Goal: Navigation & Orientation: Find specific page/section

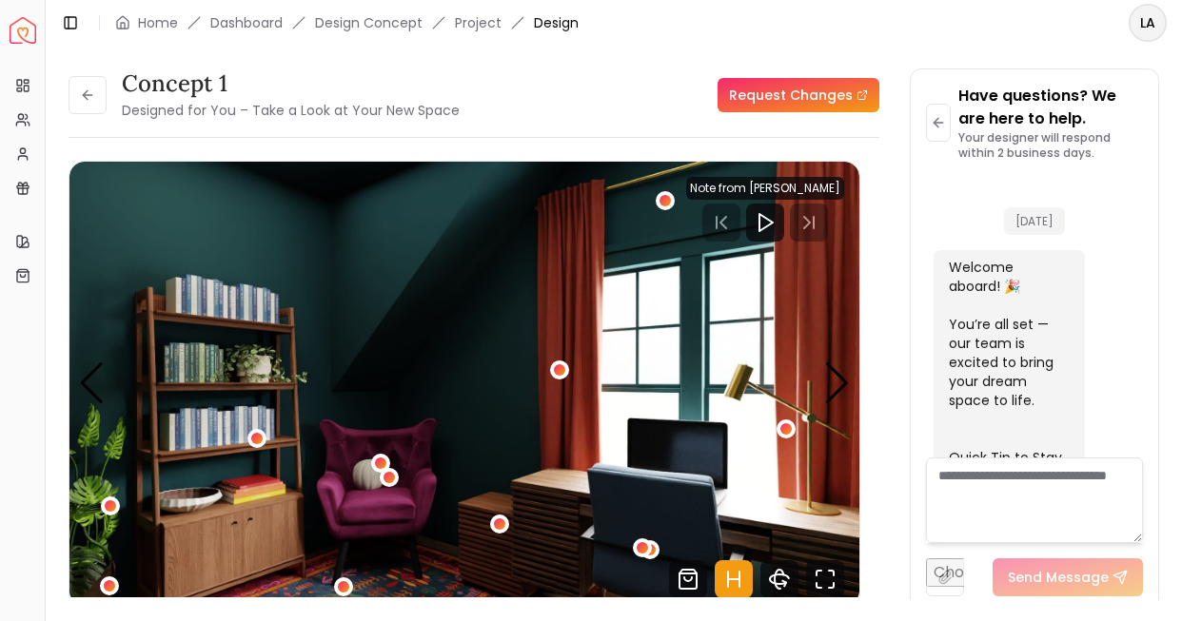
scroll to position [1088, 0]
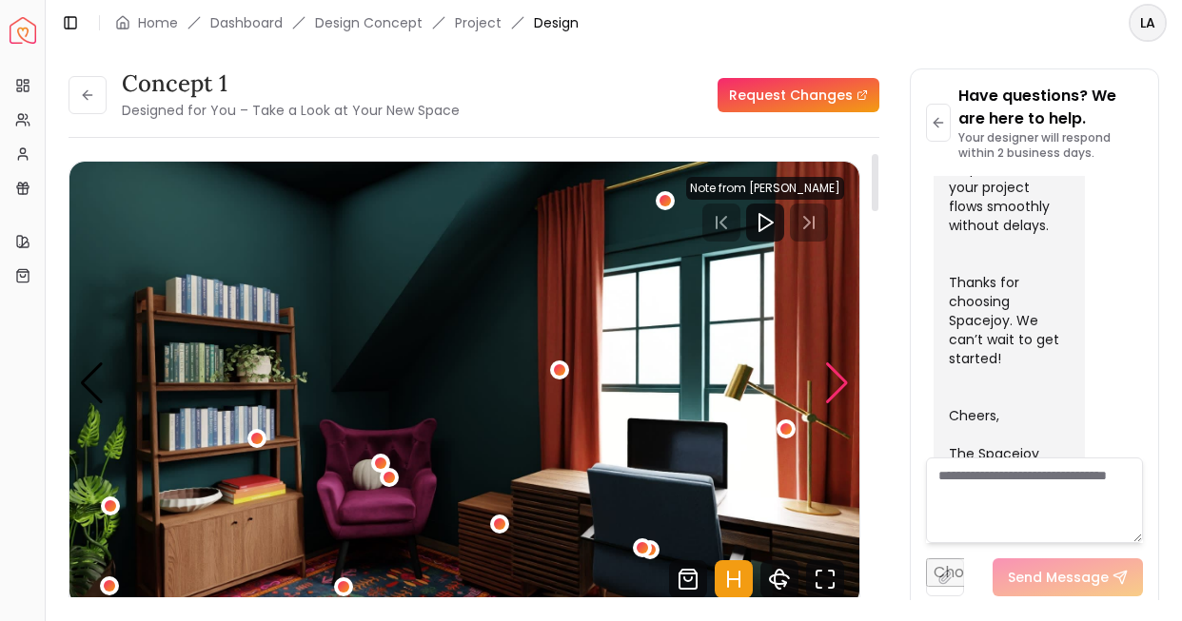
click at [839, 376] on div "Next slide" at bounding box center [837, 383] width 26 height 42
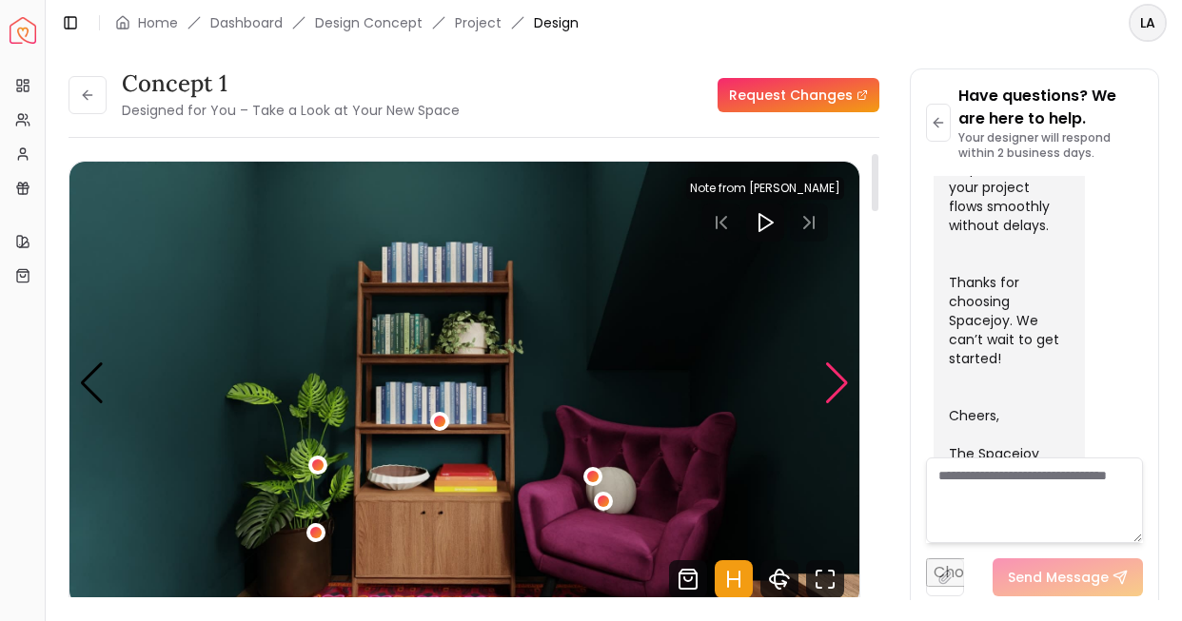
click at [839, 376] on div "Next slide" at bounding box center [837, 383] width 26 height 42
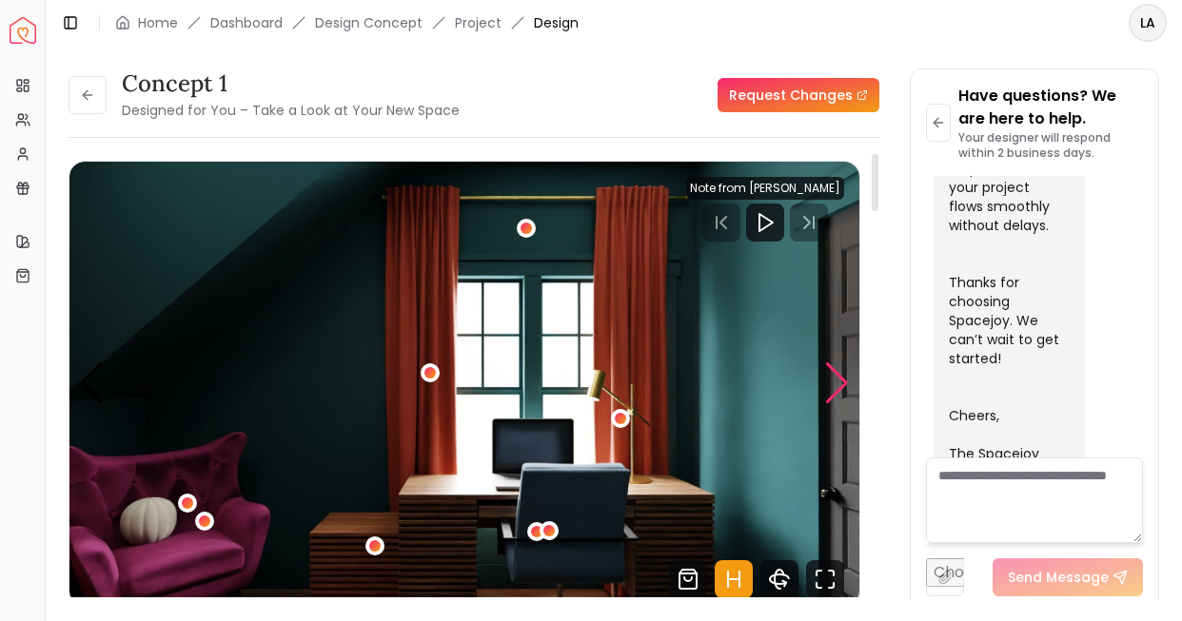
click at [839, 376] on div "Next slide" at bounding box center [837, 383] width 26 height 42
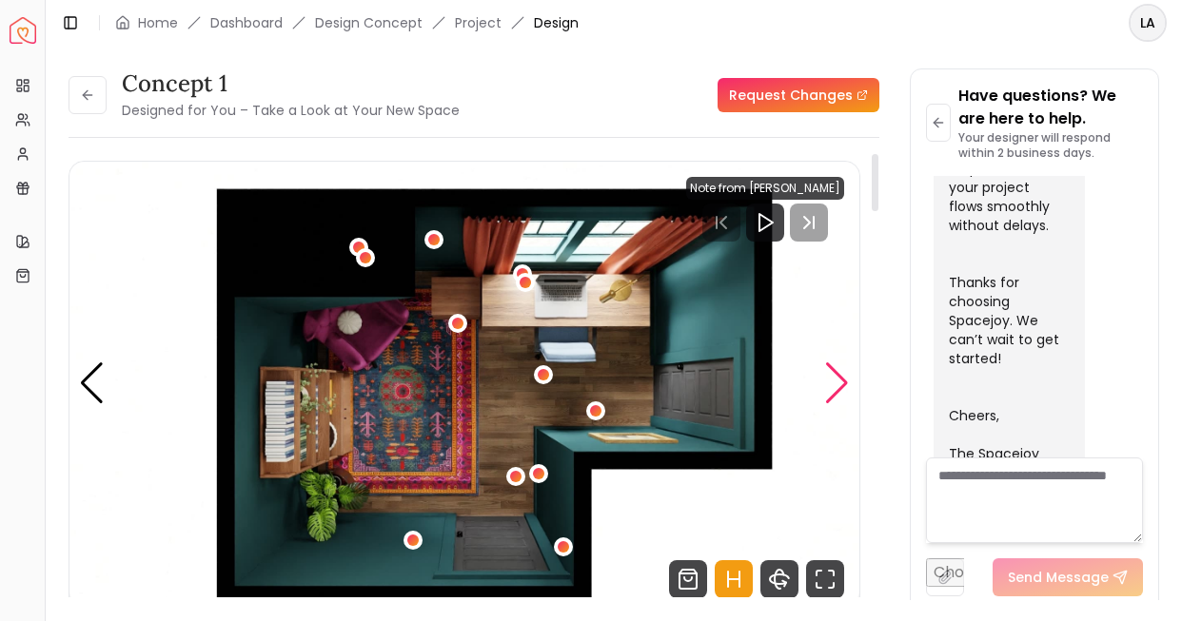
click at [839, 376] on div "Next slide" at bounding box center [837, 383] width 26 height 42
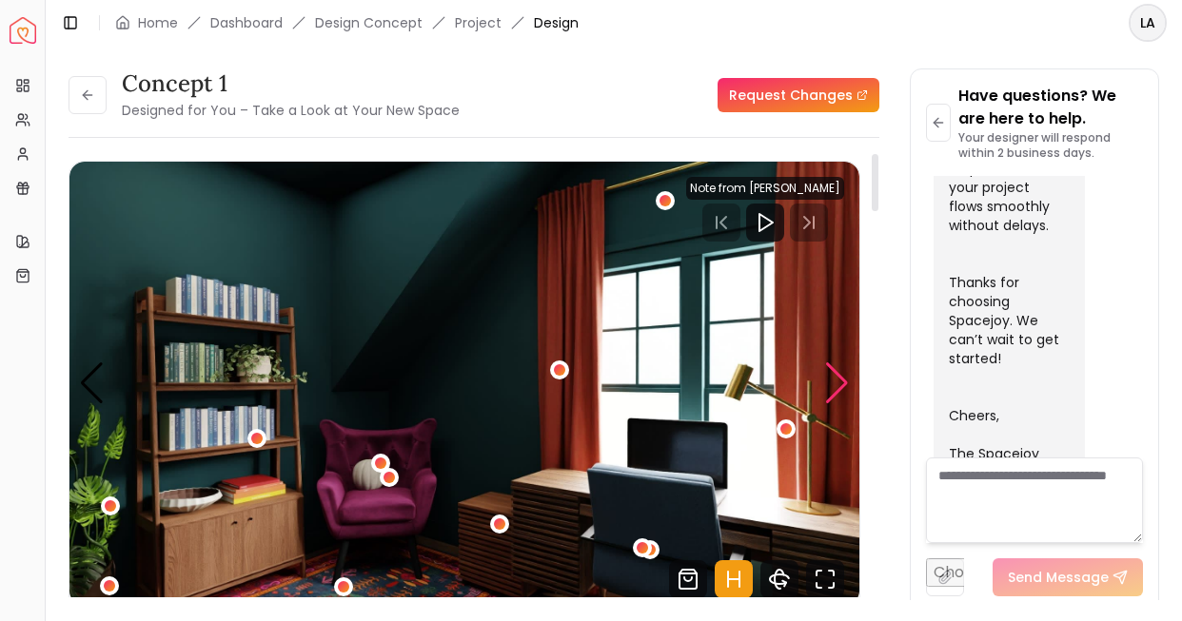
click at [839, 375] on div "Next slide" at bounding box center [837, 383] width 26 height 42
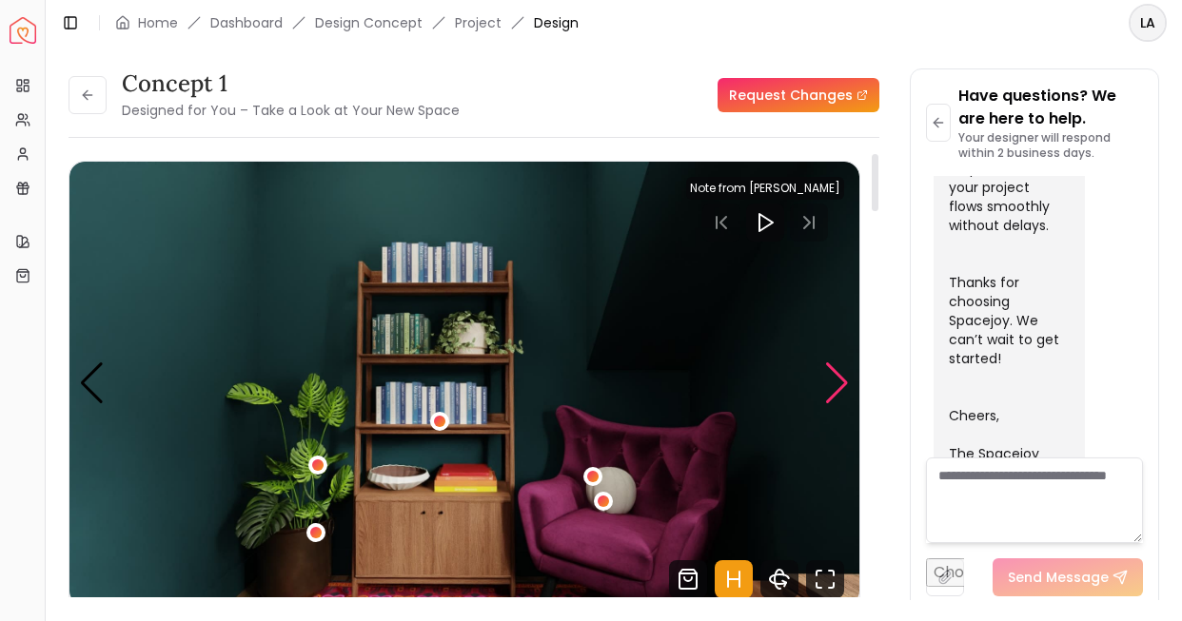
click at [839, 375] on div "Next slide" at bounding box center [837, 383] width 26 height 42
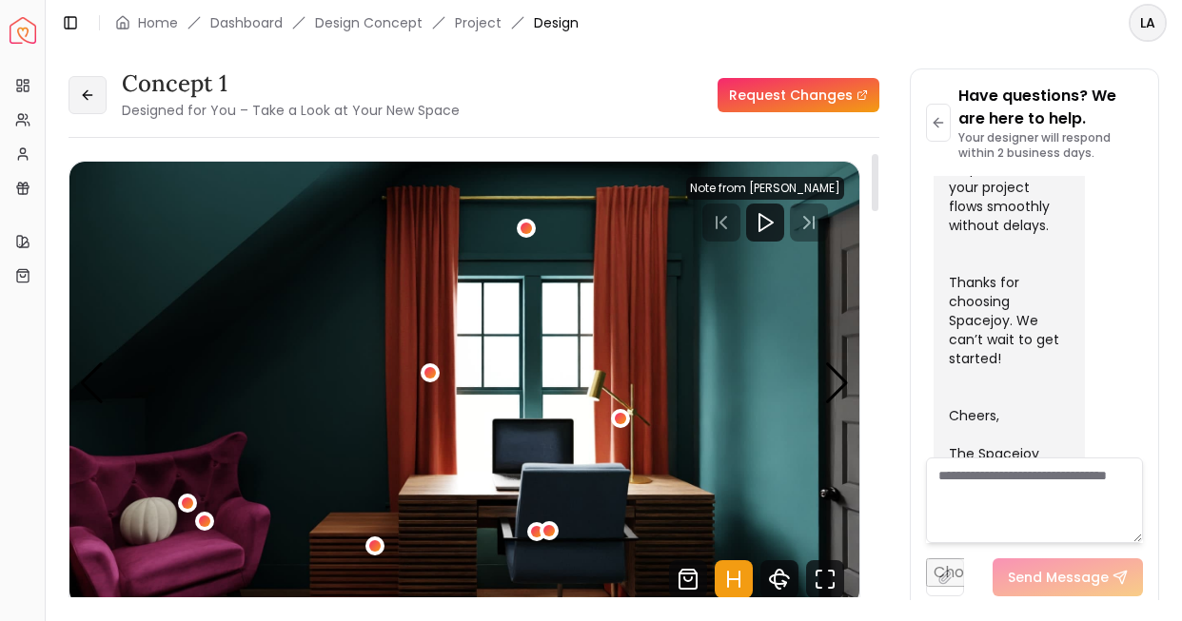
click at [76, 91] on button at bounding box center [87, 95] width 38 height 38
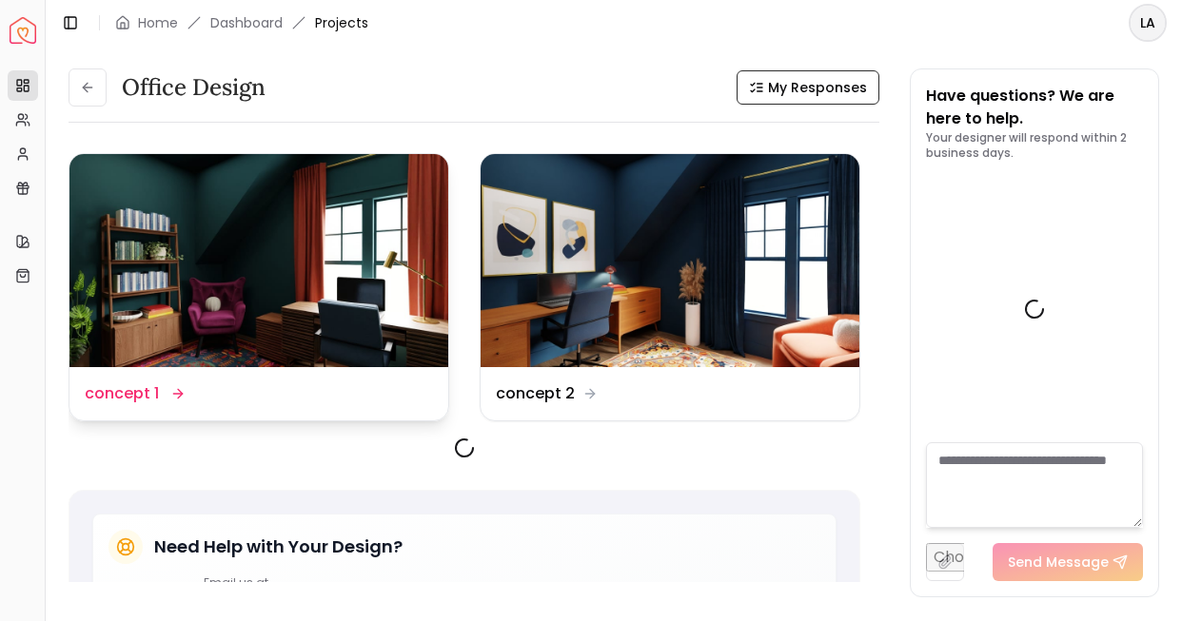
scroll to position [1104, 0]
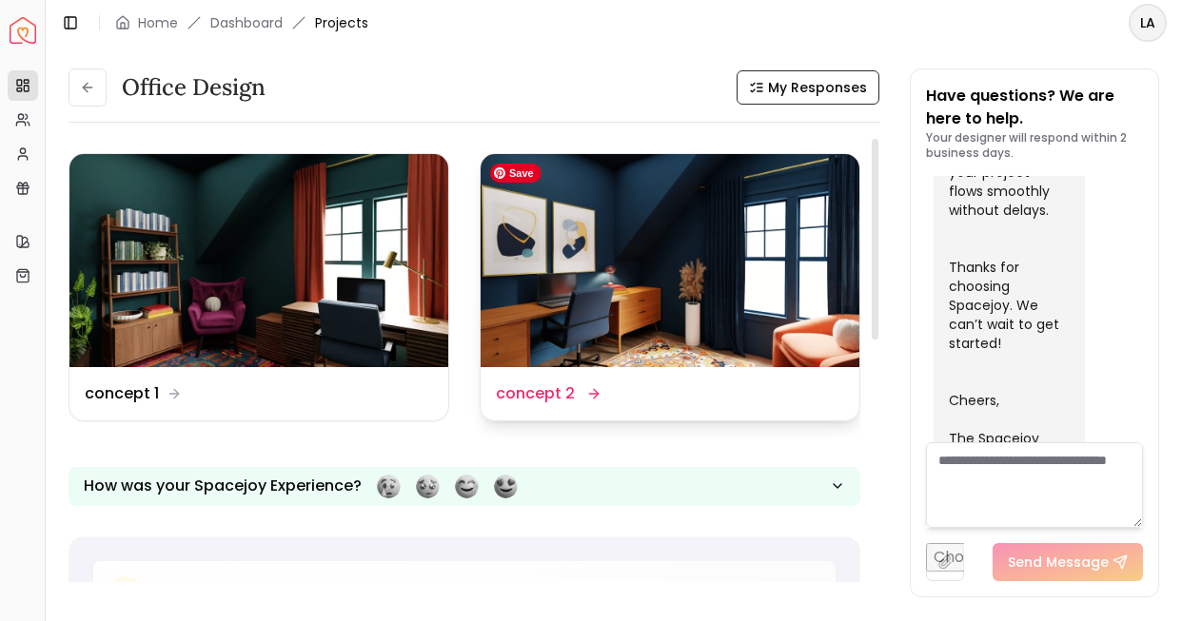
click at [604, 299] on img at bounding box center [669, 260] width 379 height 213
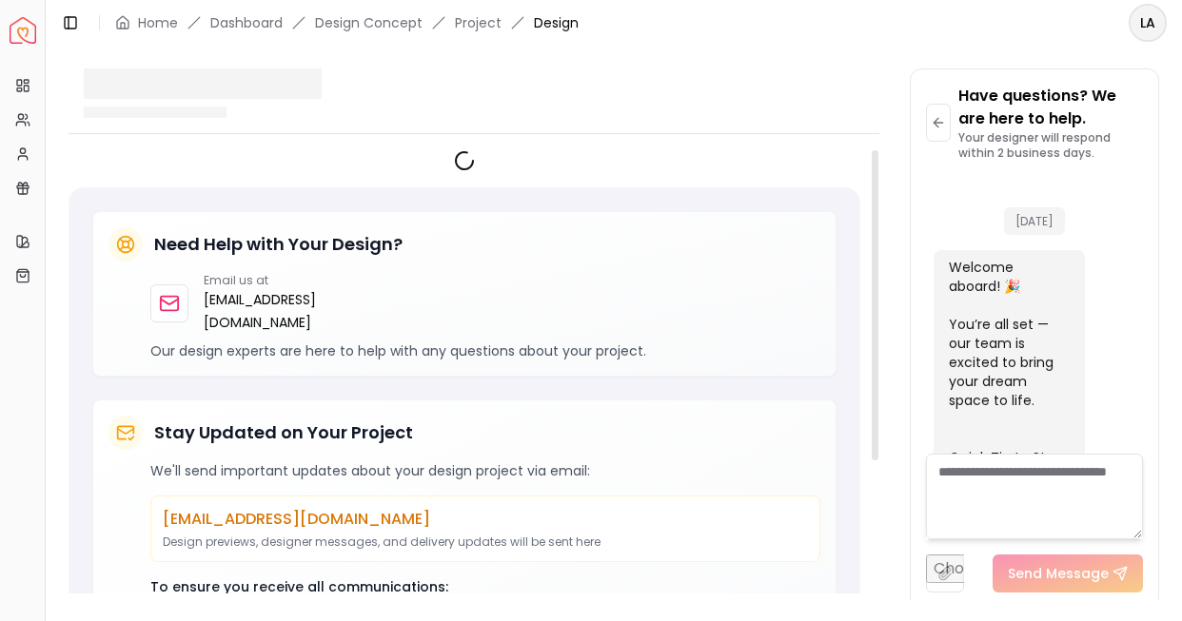
scroll to position [1088, 0]
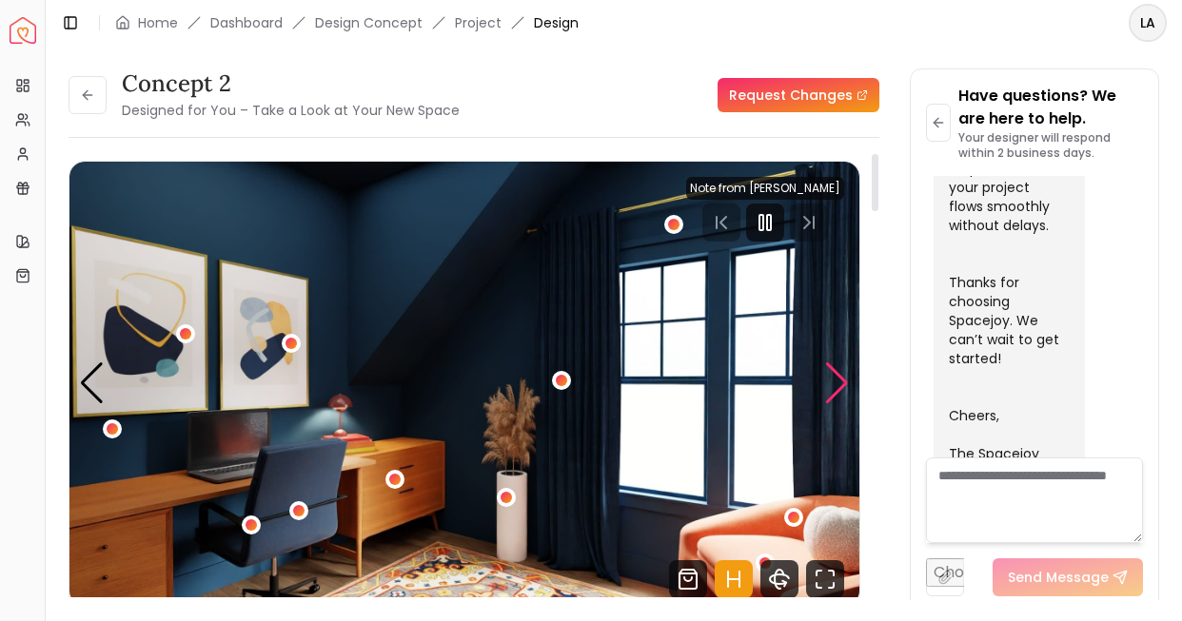
click at [830, 380] on div "Next slide" at bounding box center [837, 383] width 26 height 42
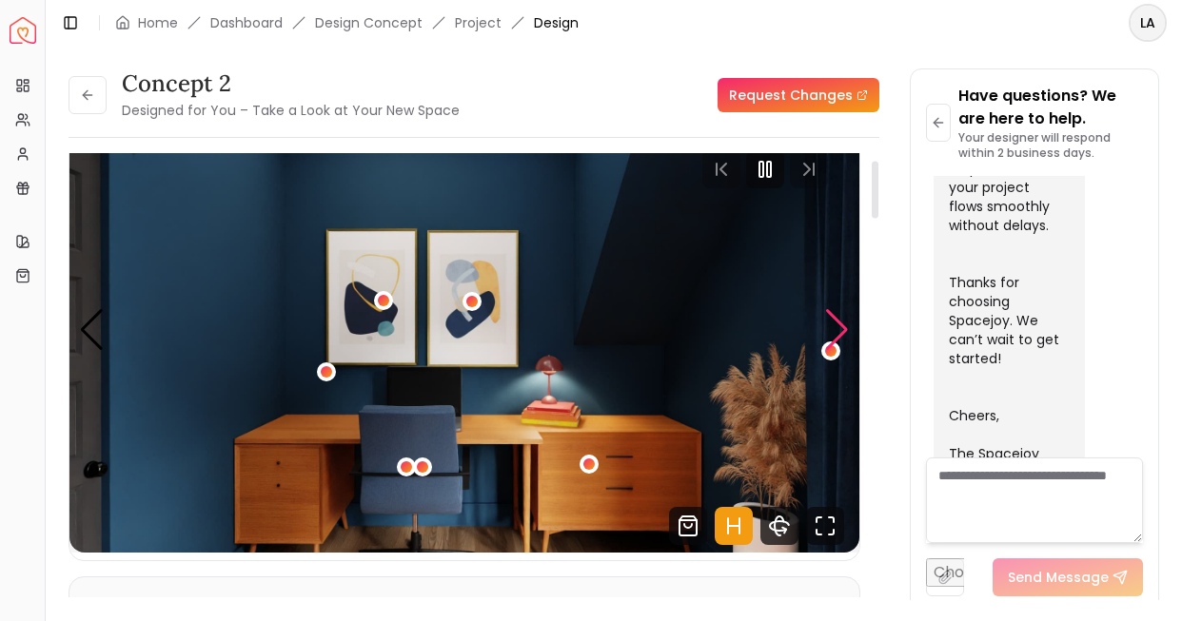
scroll to position [56, 0]
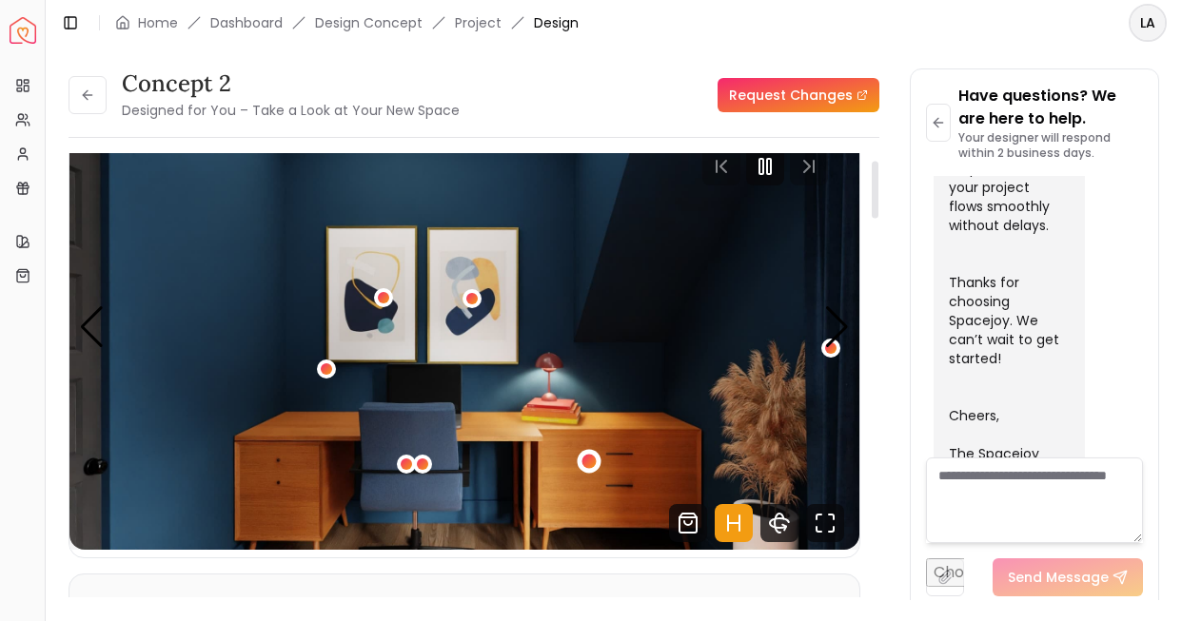
click at [586, 459] on div "2 / 4" at bounding box center [588, 462] width 14 height 14
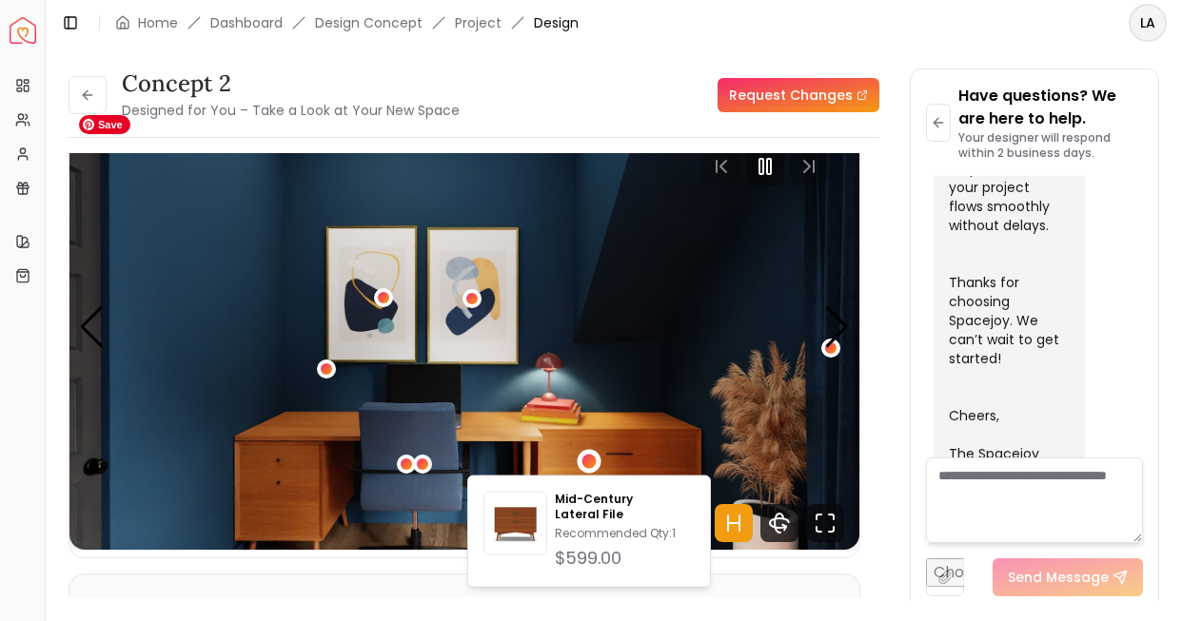
click at [619, 407] on img "2 / 4" at bounding box center [464, 328] width 790 height 444
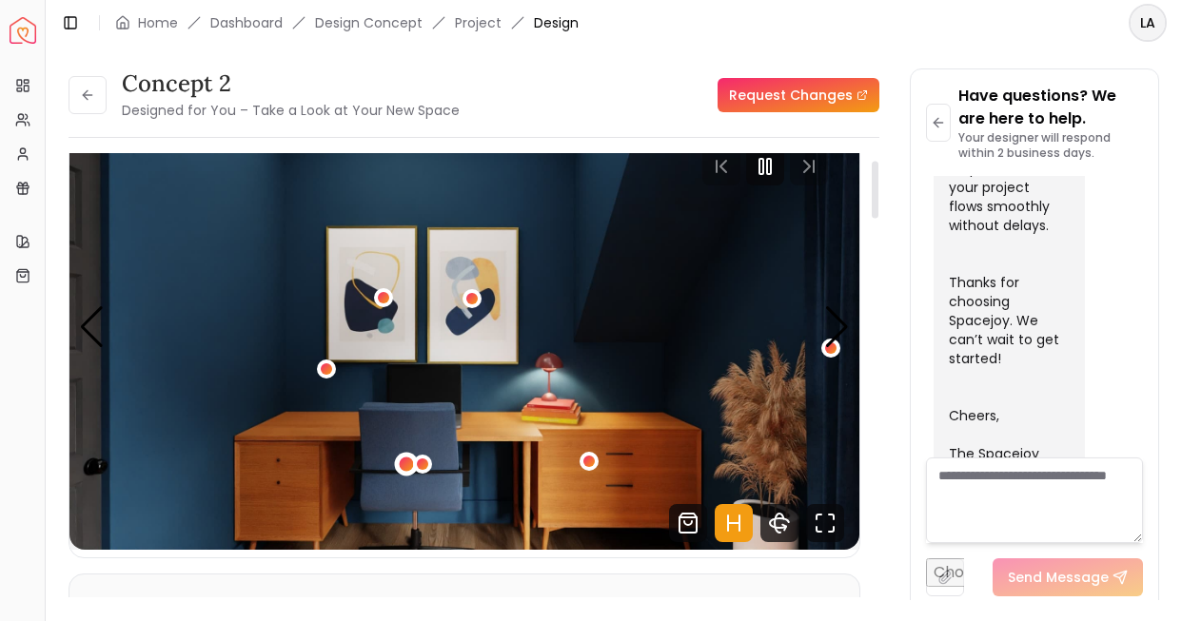
click at [408, 459] on div "2 / 4" at bounding box center [407, 465] width 14 height 14
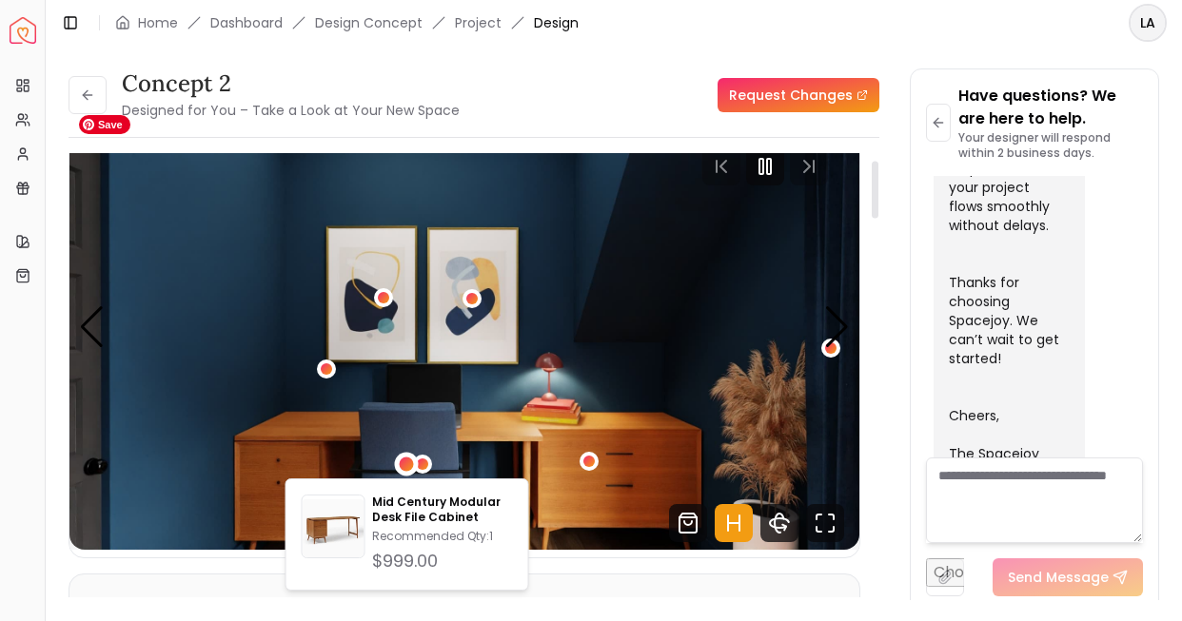
click at [495, 360] on img "2 / 4" at bounding box center [464, 328] width 790 height 444
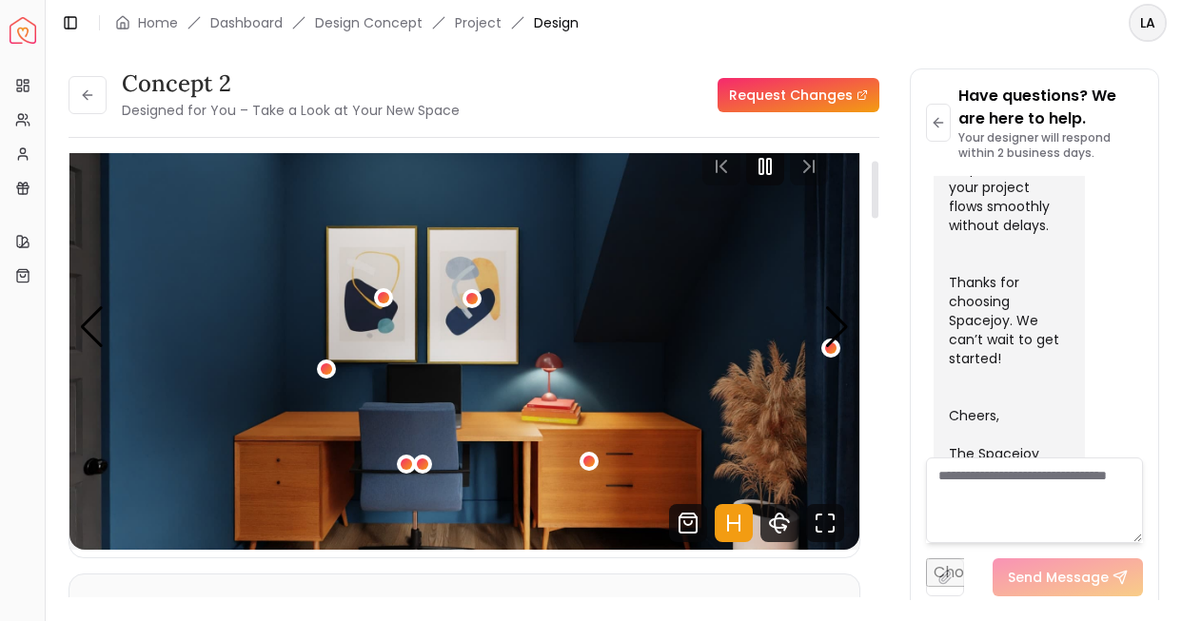
click at [810, 167] on div at bounding box center [765, 166] width 158 height 38
click at [811, 167] on div at bounding box center [765, 166] width 158 height 38
click at [837, 330] on div "Next slide" at bounding box center [837, 327] width 26 height 42
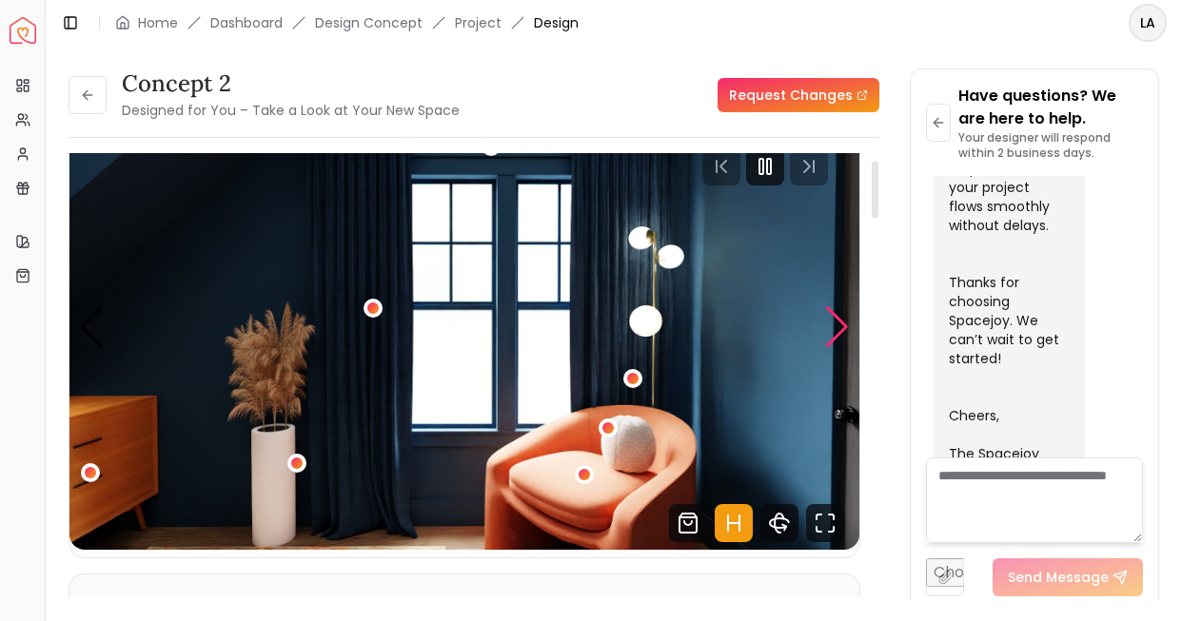
click at [837, 330] on div "Next slide" at bounding box center [837, 327] width 26 height 42
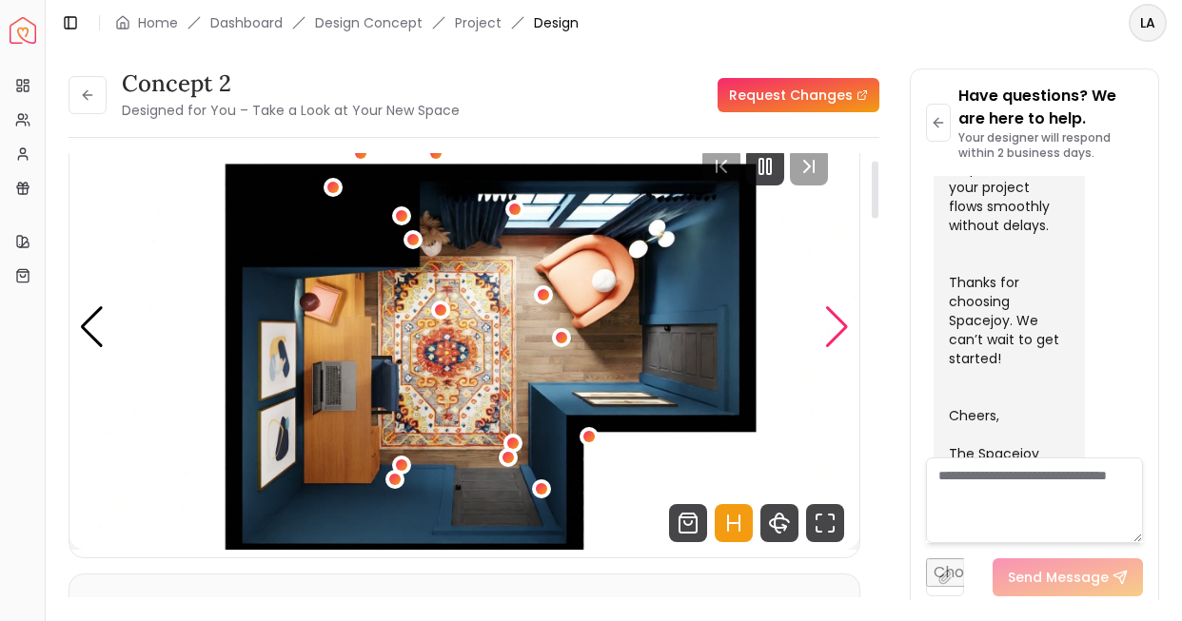
click at [837, 330] on div "Next slide" at bounding box center [837, 327] width 26 height 42
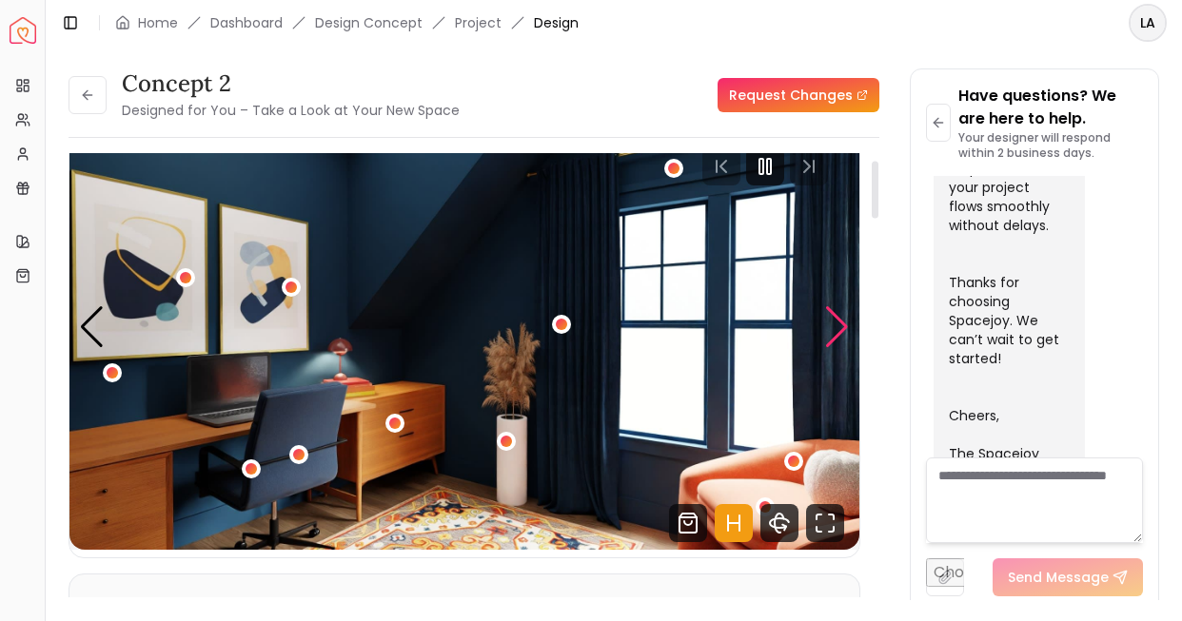
click at [837, 330] on div "Next slide" at bounding box center [837, 327] width 26 height 42
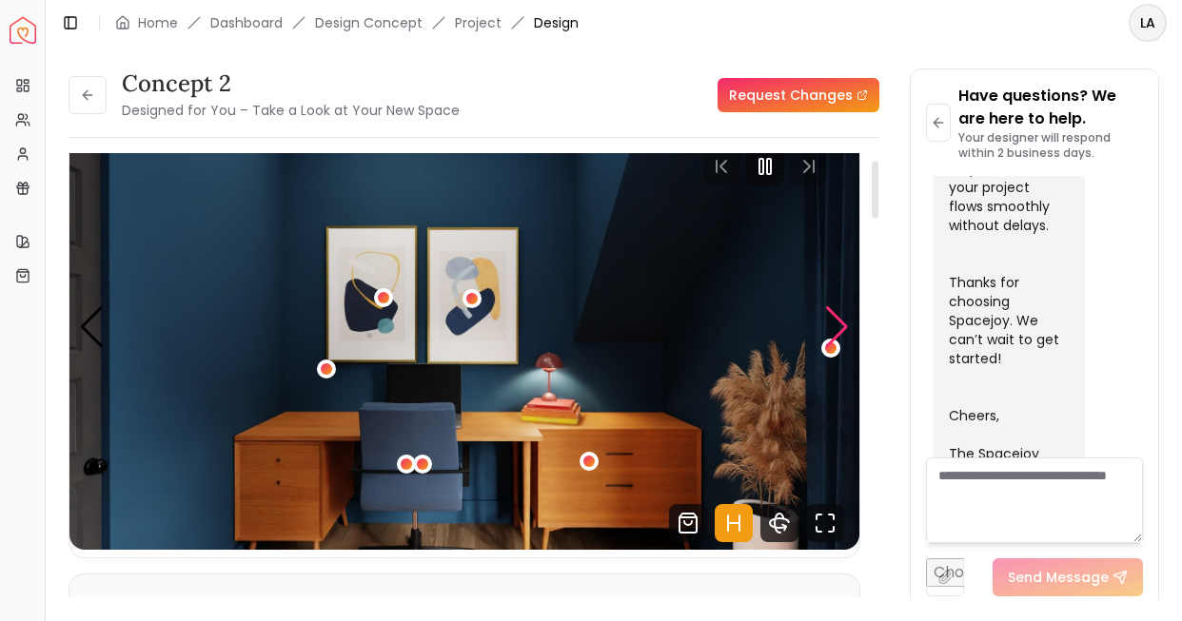
click at [837, 330] on div "Next slide" at bounding box center [837, 327] width 26 height 42
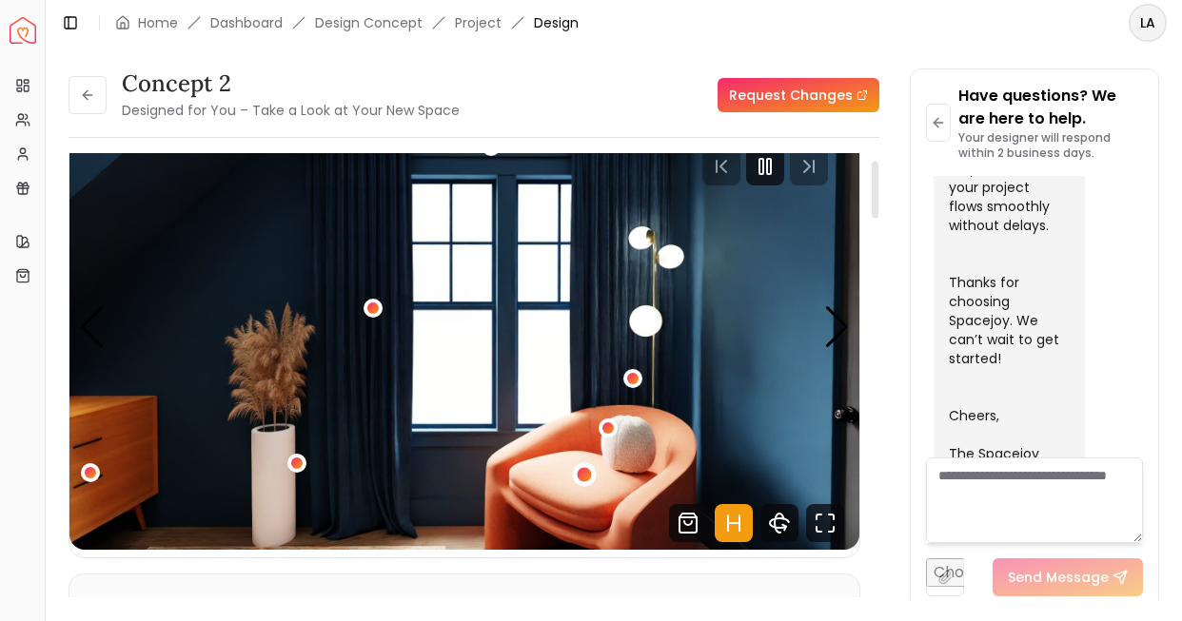
click at [588, 471] on div "3 / 4" at bounding box center [583, 474] width 14 height 14
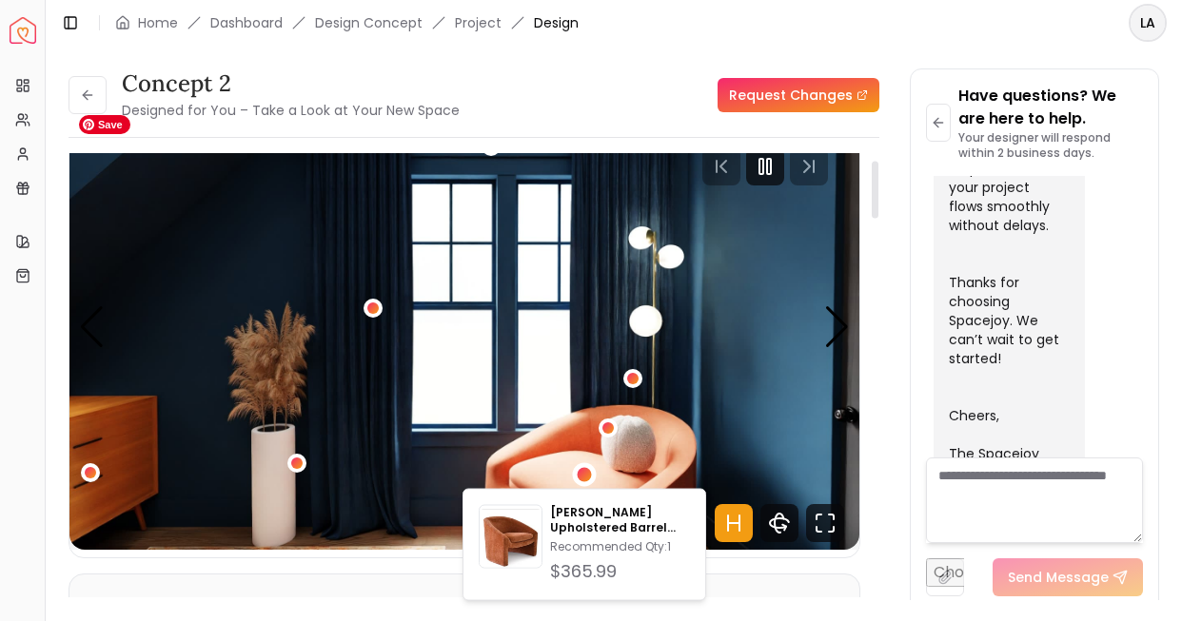
click at [619, 405] on img "3 / 4" at bounding box center [464, 328] width 790 height 444
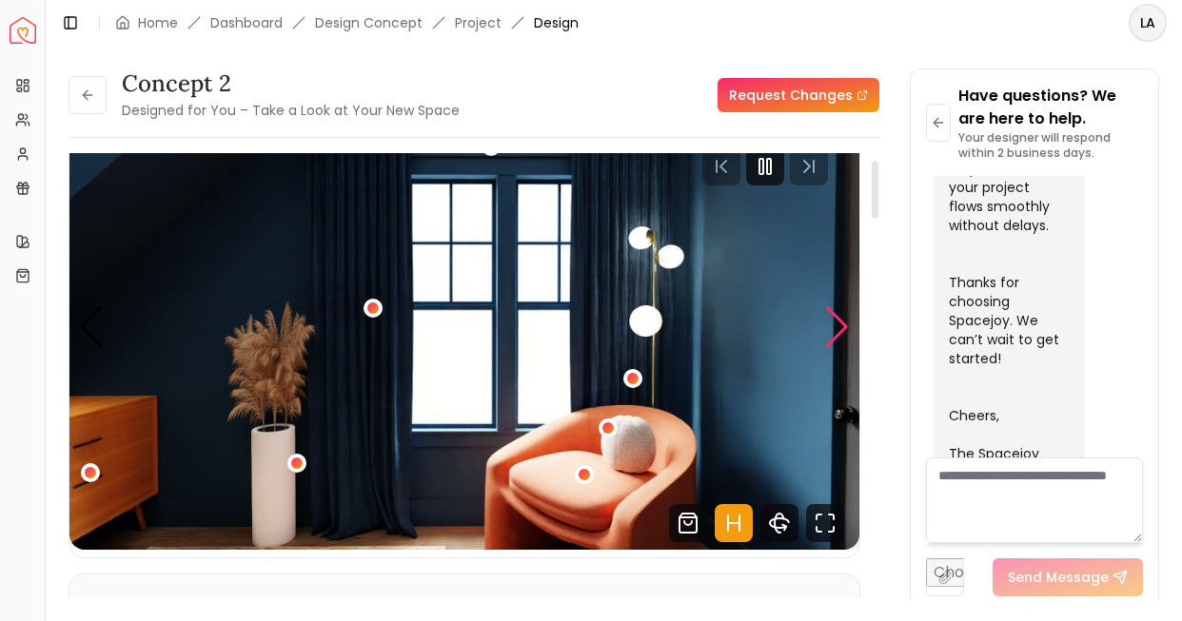
click at [828, 333] on div "Next slide" at bounding box center [837, 327] width 26 height 42
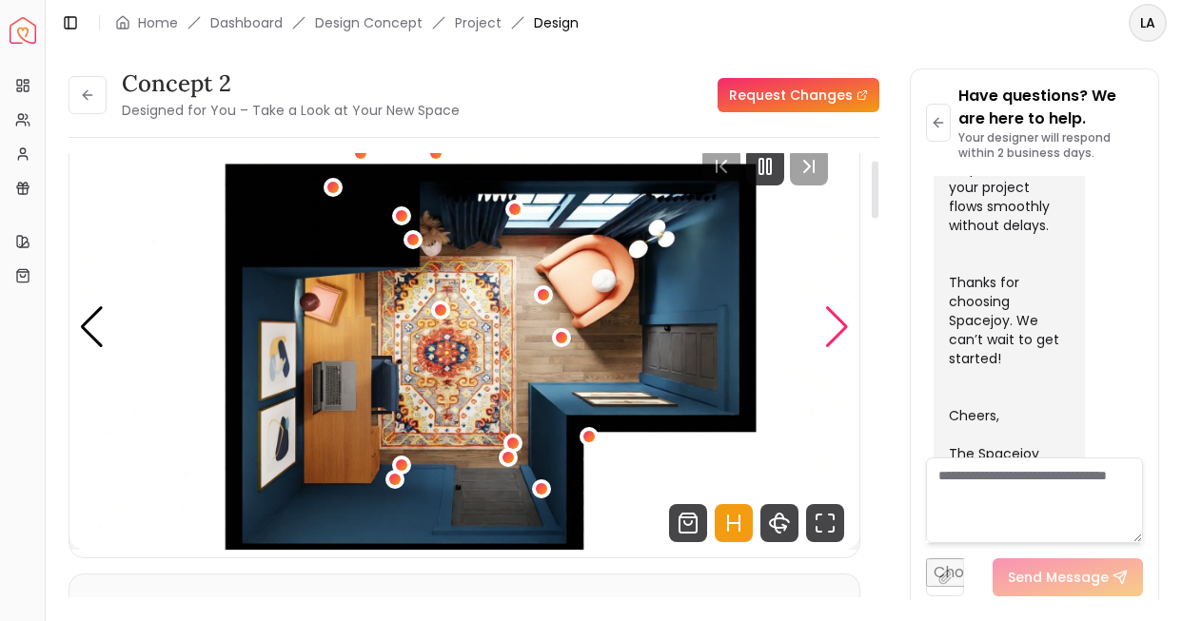
click at [828, 333] on div "Next slide" at bounding box center [837, 327] width 26 height 42
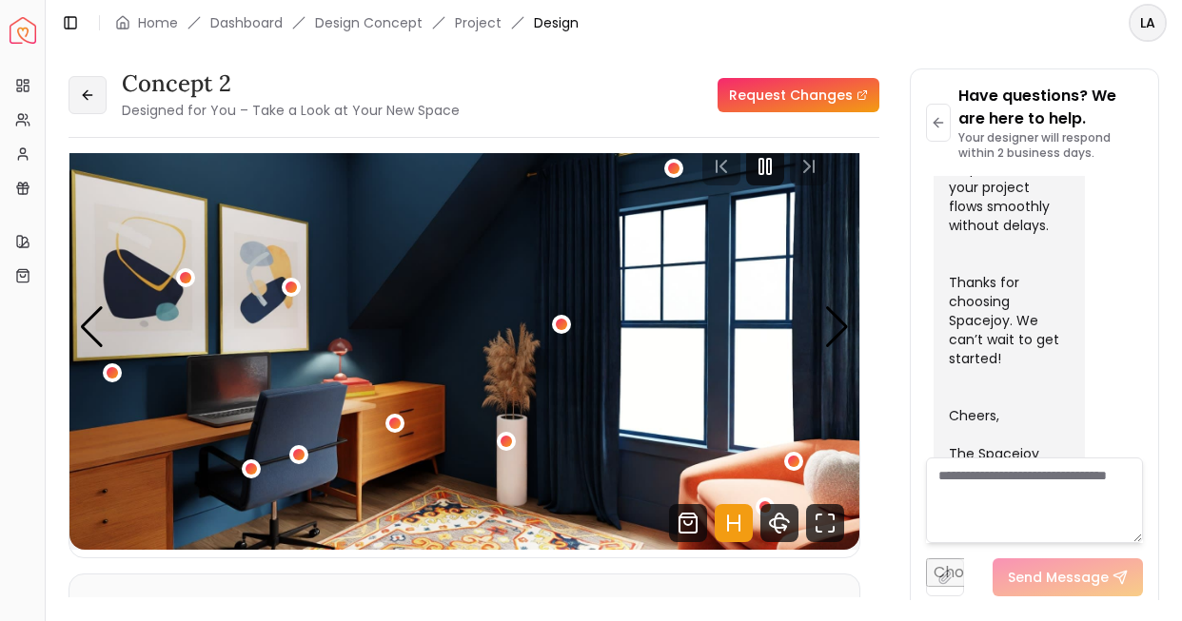
click at [88, 96] on icon at bounding box center [87, 95] width 15 height 15
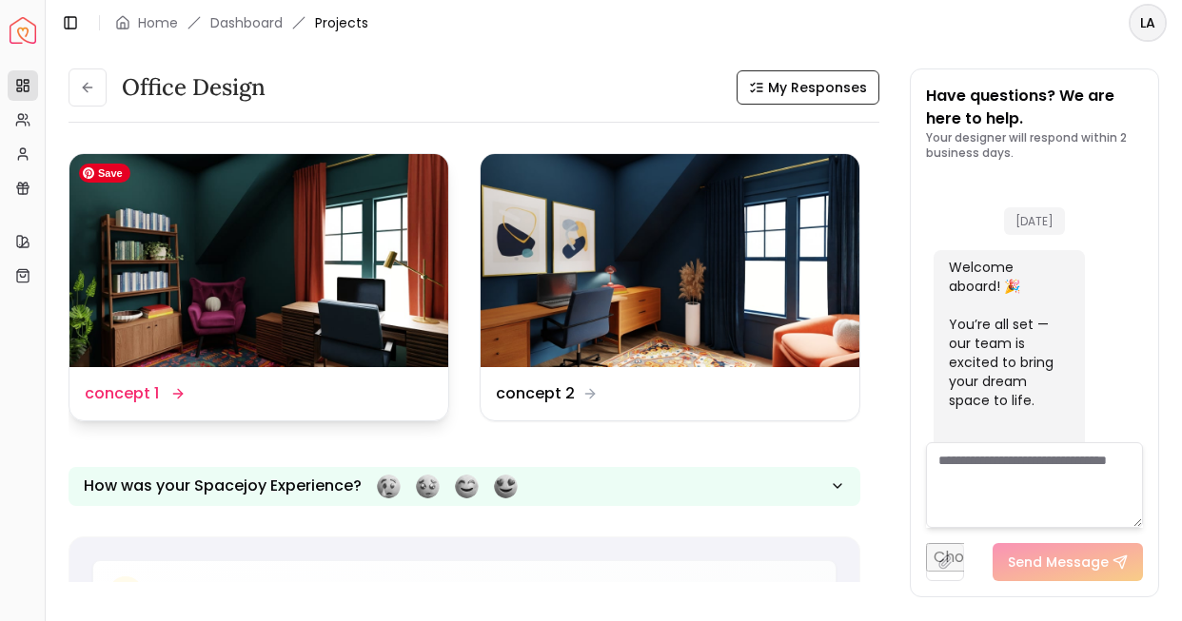
scroll to position [1104, 0]
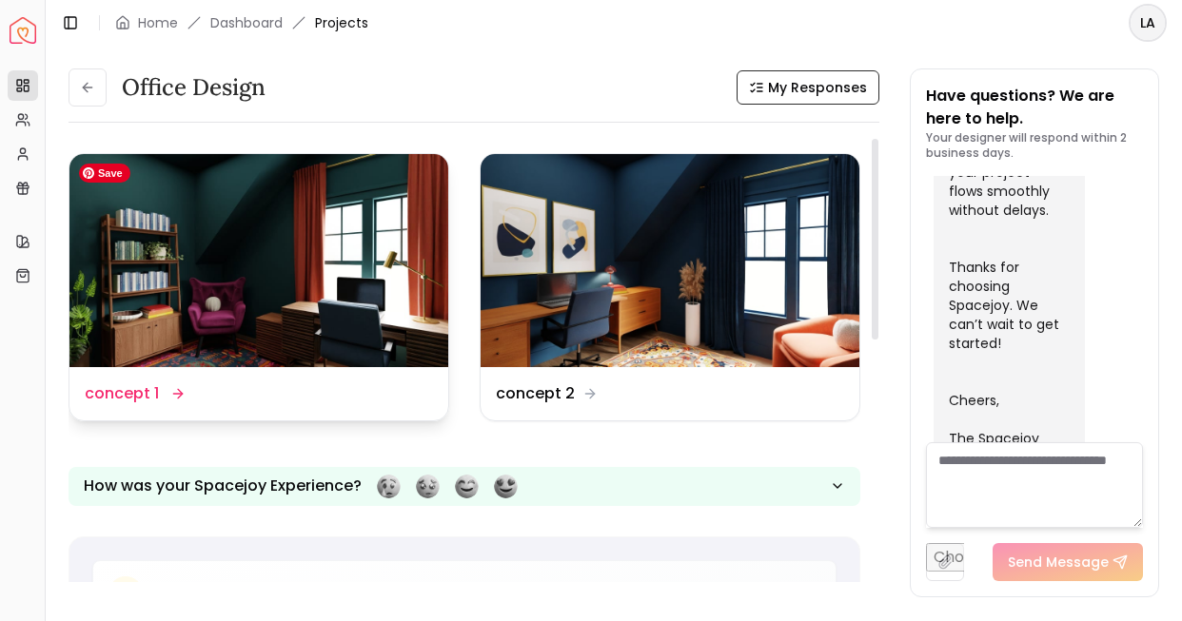
click at [313, 292] on img at bounding box center [258, 260] width 379 height 213
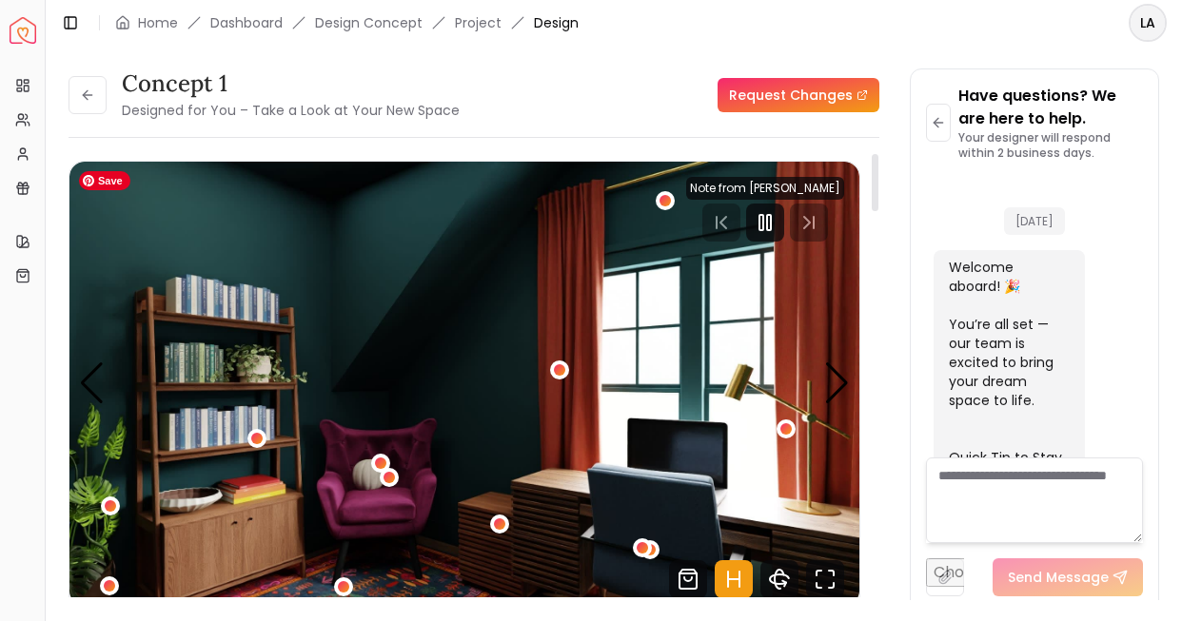
scroll to position [1088, 0]
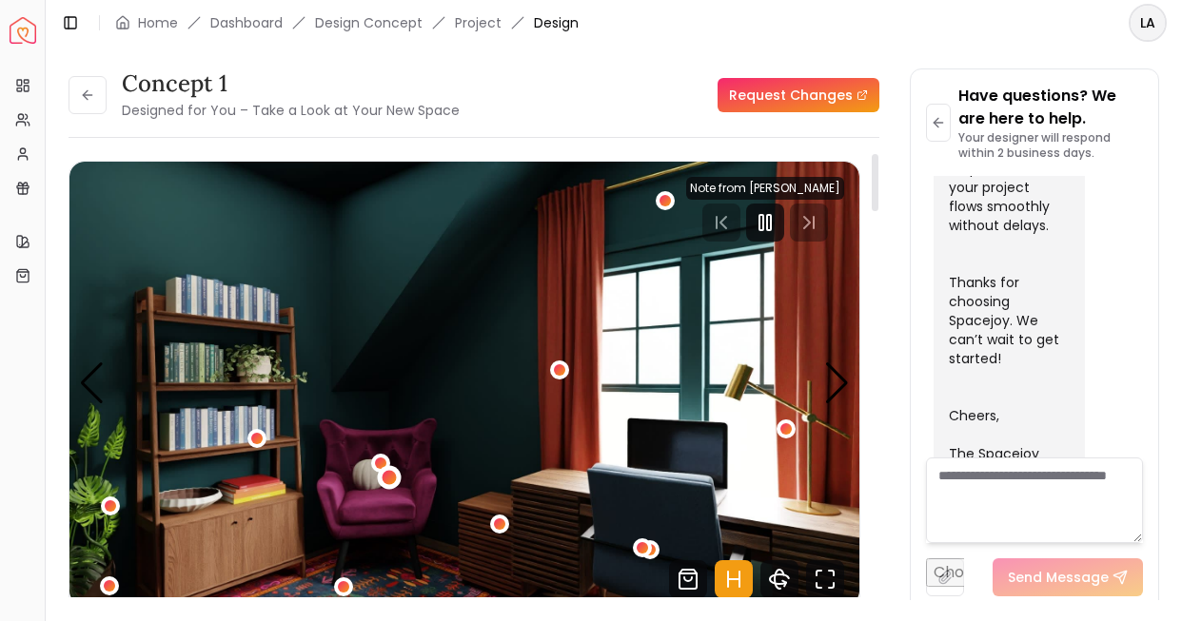
click at [389, 479] on div "1 / 4" at bounding box center [389, 477] width 14 height 14
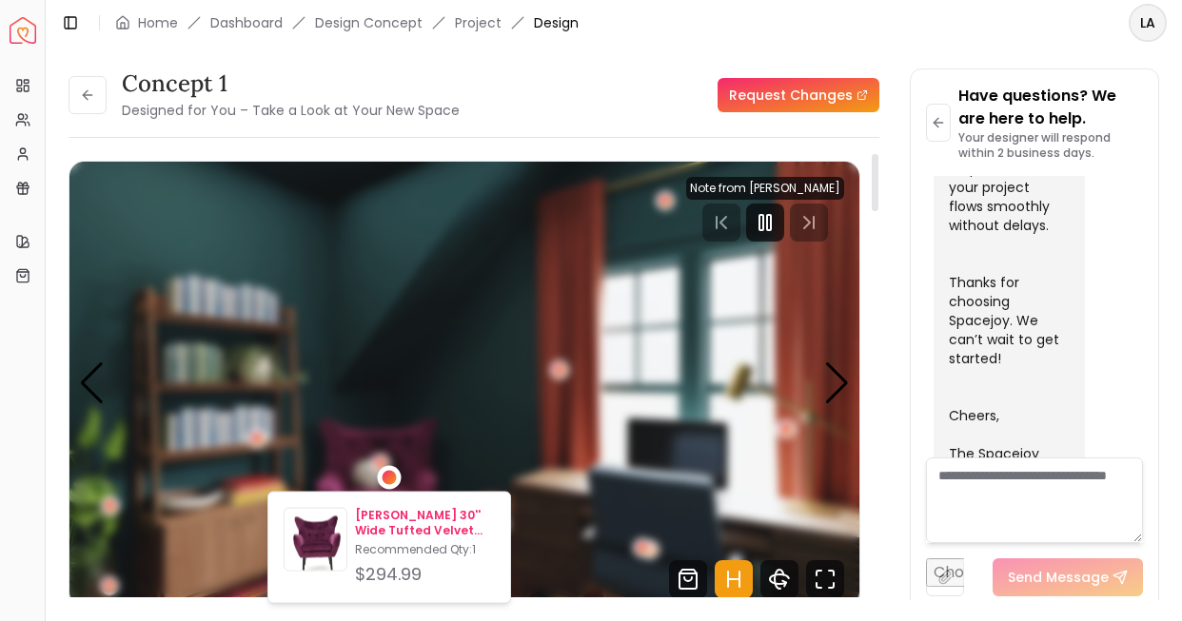
click at [392, 518] on p "[PERSON_NAME] 30'' Wide Tufted Velvet Wingback Chair" at bounding box center [425, 523] width 140 height 30
